Goal: Information Seeking & Learning: Learn about a topic

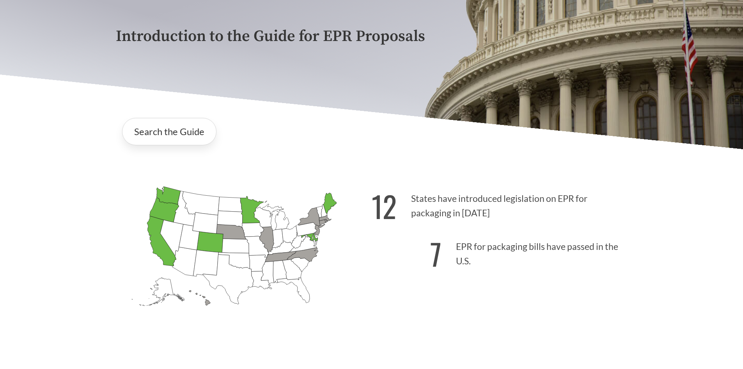
scroll to position [195, 0]
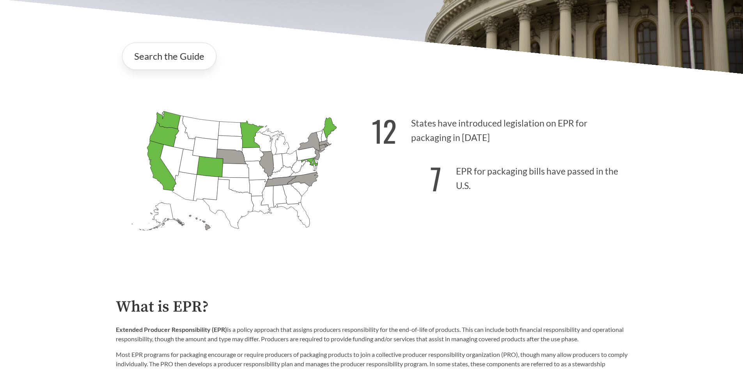
click at [251, 178] on icon "[US_STATE] Introduced:" at bounding box center [257, 171] width 24 height 21
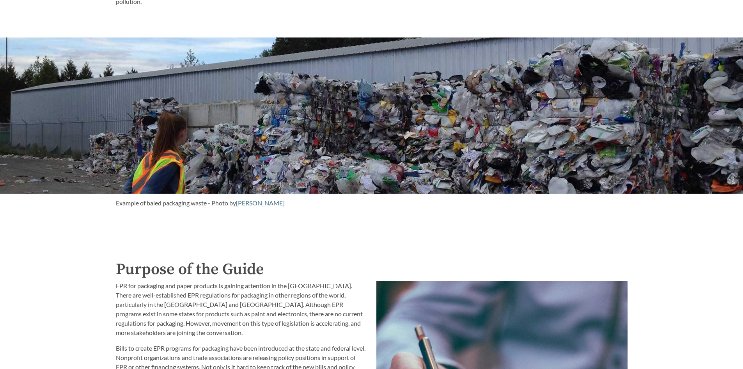
scroll to position [742, 0]
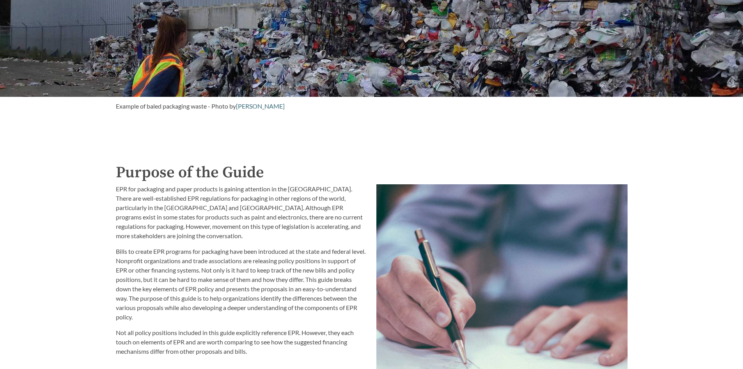
drag, startPoint x: 190, startPoint y: 240, endPoint x: 166, endPoint y: 244, distance: 25.0
click at [190, 240] on p "EPR for packaging and paper products is gaining attention in the [GEOGRAPHIC_DA…" at bounding box center [241, 212] width 251 height 56
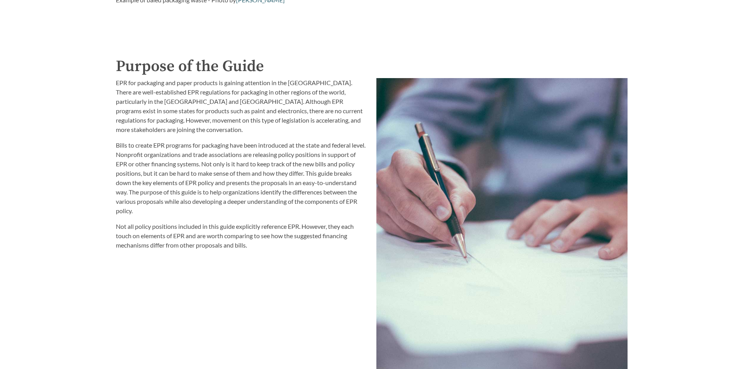
scroll to position [859, 0]
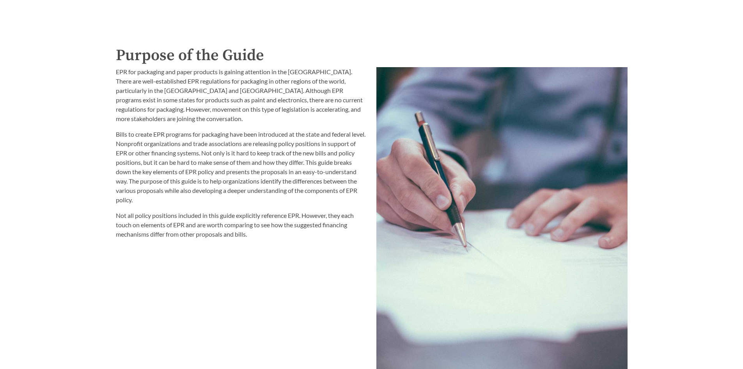
click at [278, 235] on p "Not all policy positions included in this guide explicitly reference EPR. Howev…" at bounding box center [241, 225] width 251 height 28
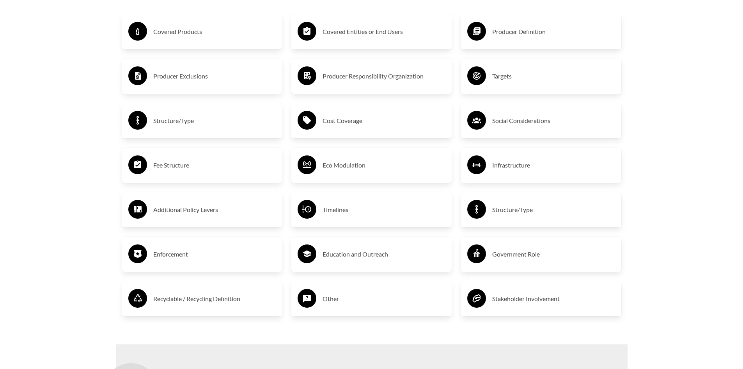
scroll to position [1366, 0]
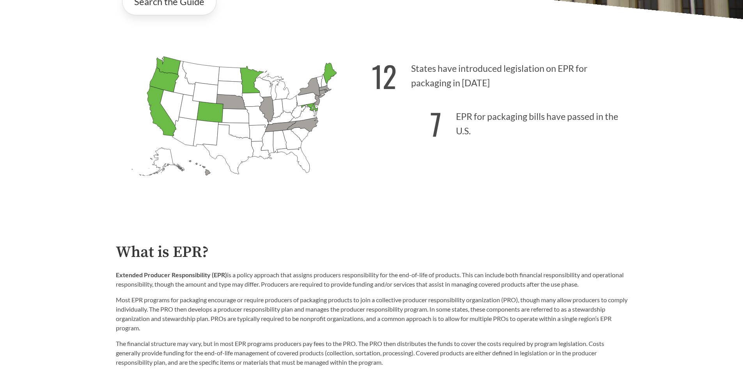
scroll to position [390, 0]
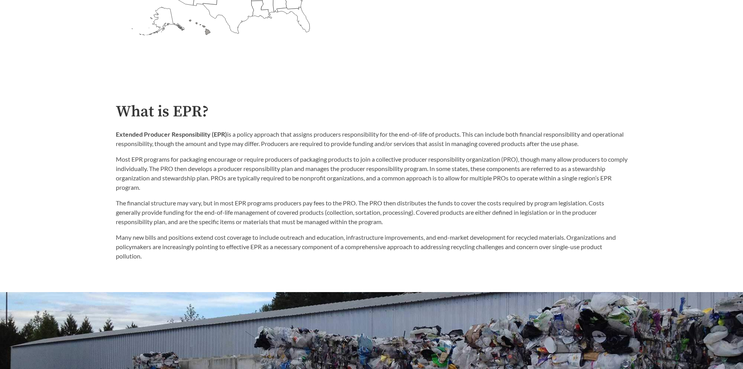
click at [409, 141] on p "Extended Producer Responsibility (EPR) is a policy approach that assigns produc…" at bounding box center [372, 139] width 512 height 19
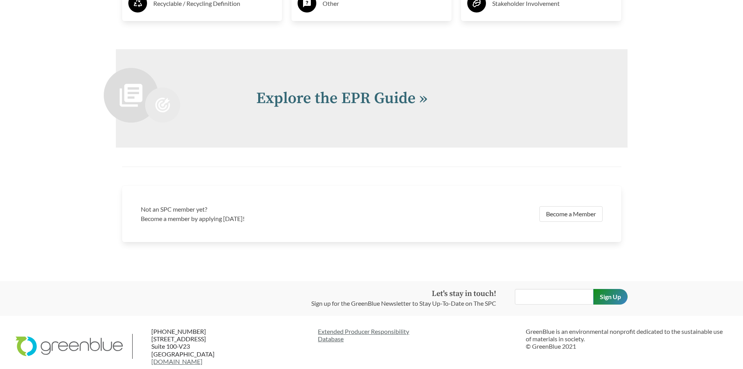
scroll to position [1709, 0]
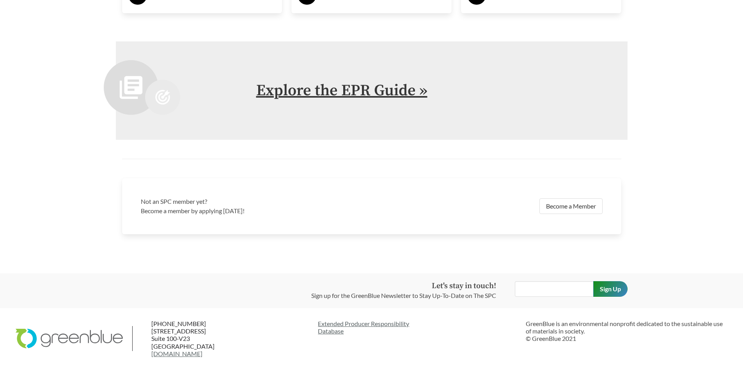
click at [382, 95] on link "Explore the EPR Guide »" at bounding box center [341, 91] width 171 height 20
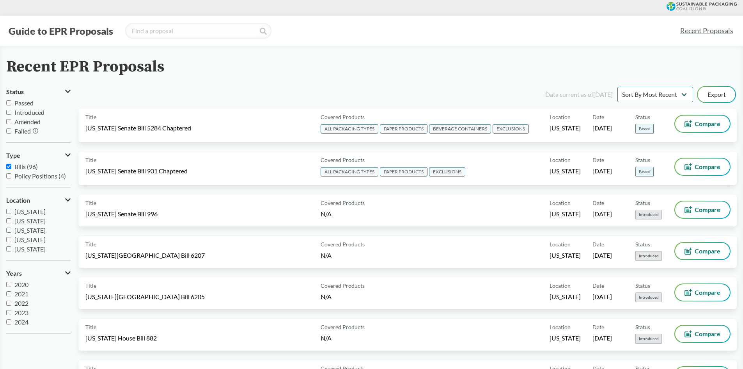
click at [386, 71] on div "Recent EPR Proposals" at bounding box center [371, 67] width 731 height 18
